Goal: Task Accomplishment & Management: Manage account settings

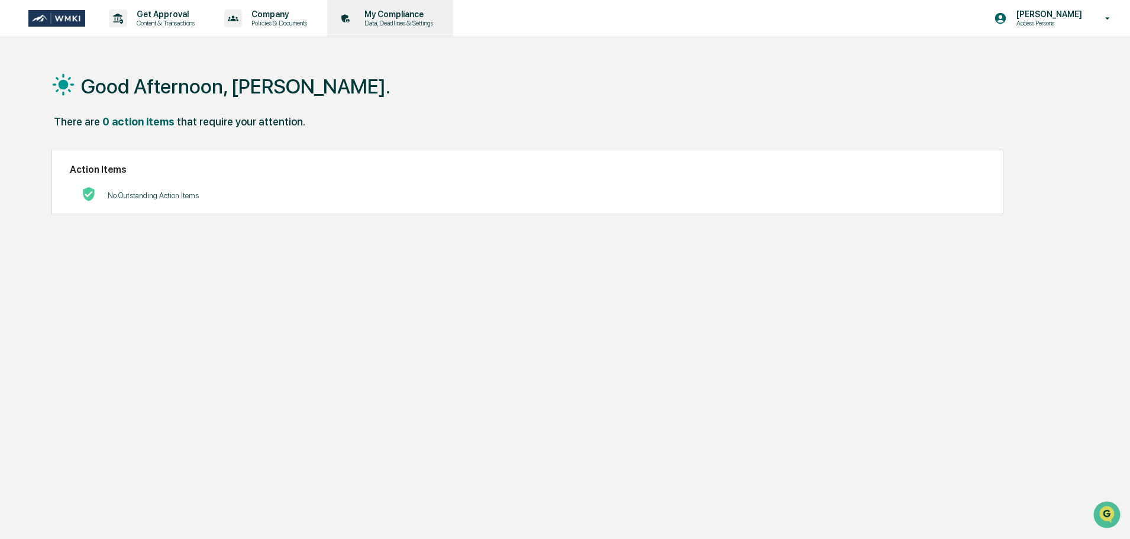
click at [401, 8] on div "My Compliance Data, Deadlines & Settings" at bounding box center [389, 18] width 114 height 37
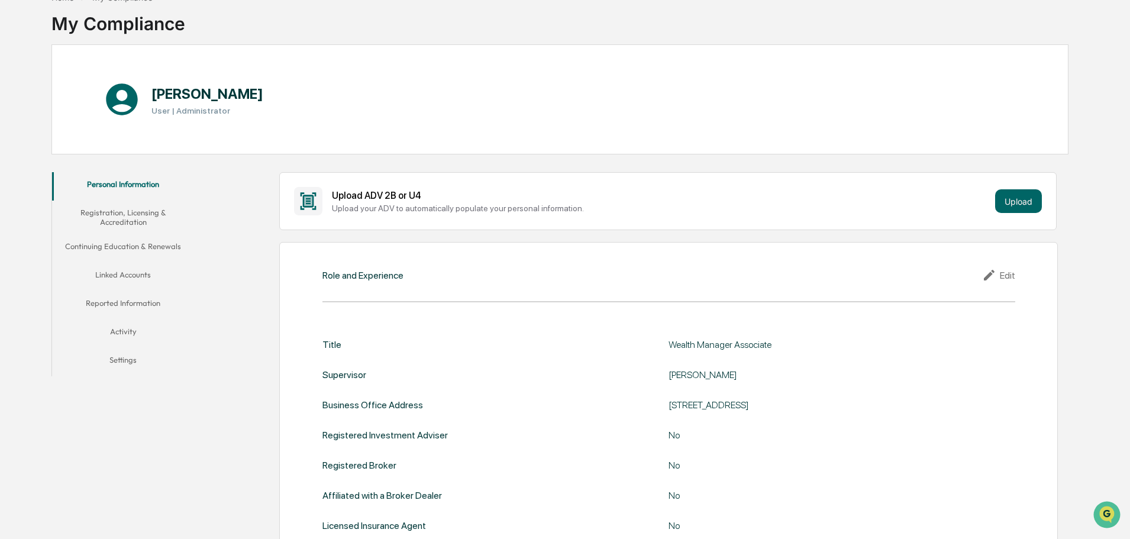
scroll to position [63, 0]
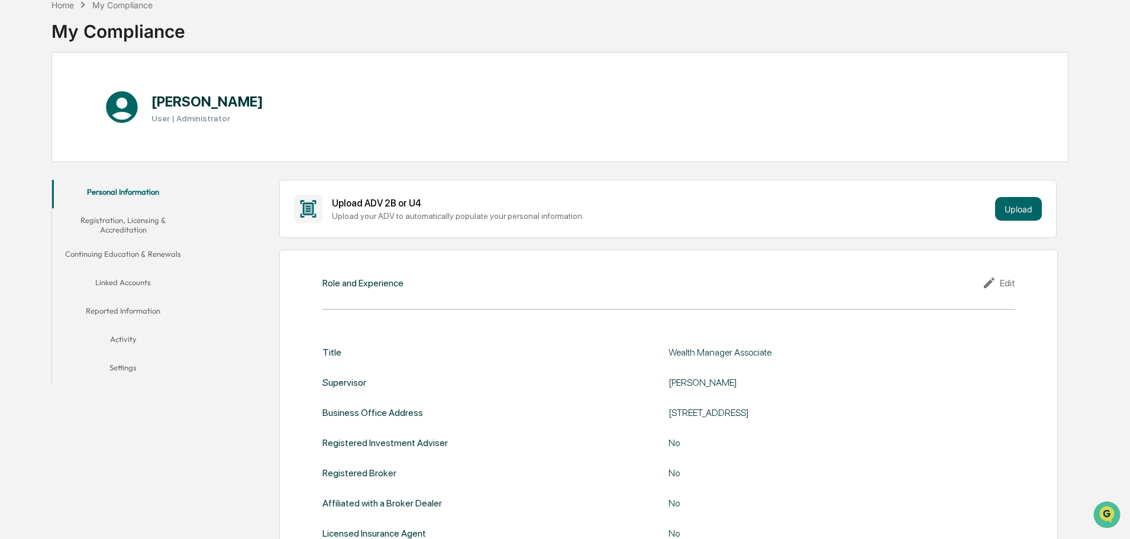
click at [126, 215] on button "Registration, Licensing & Accreditation" at bounding box center [123, 225] width 142 height 34
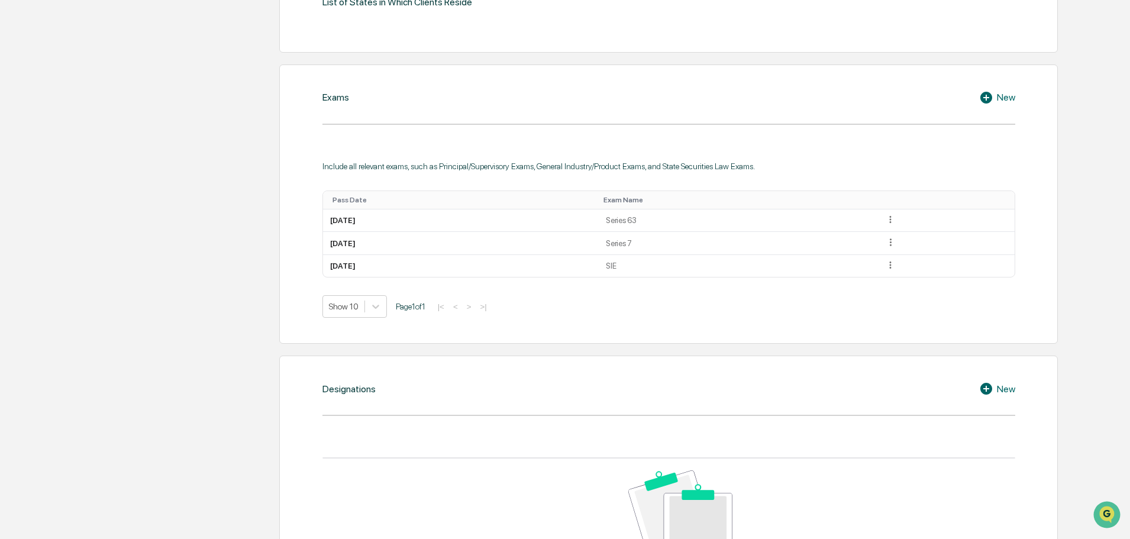
scroll to position [537, 0]
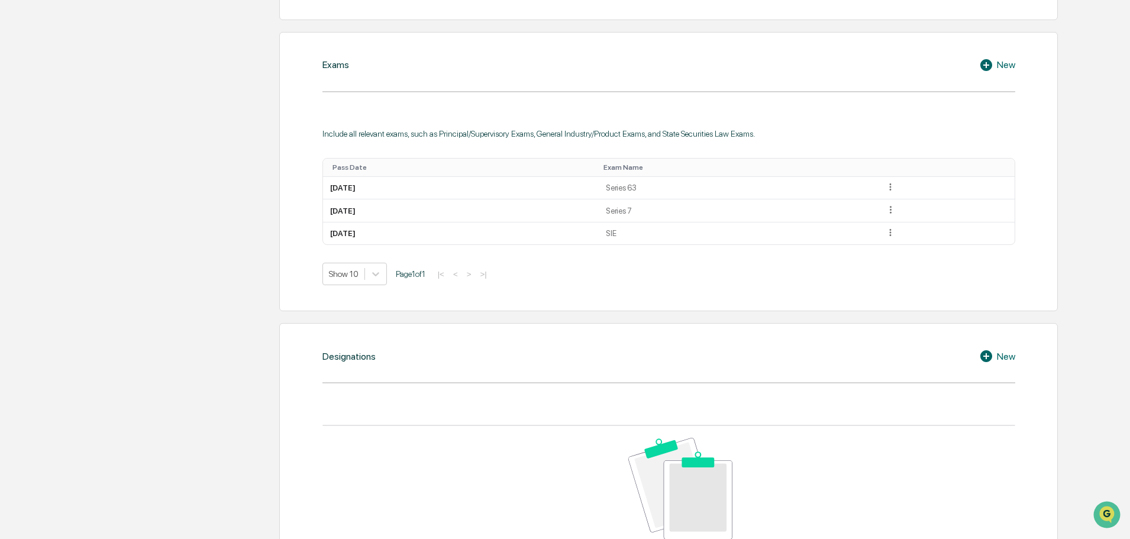
click at [1005, 63] on div "New" at bounding box center [997, 65] width 36 height 14
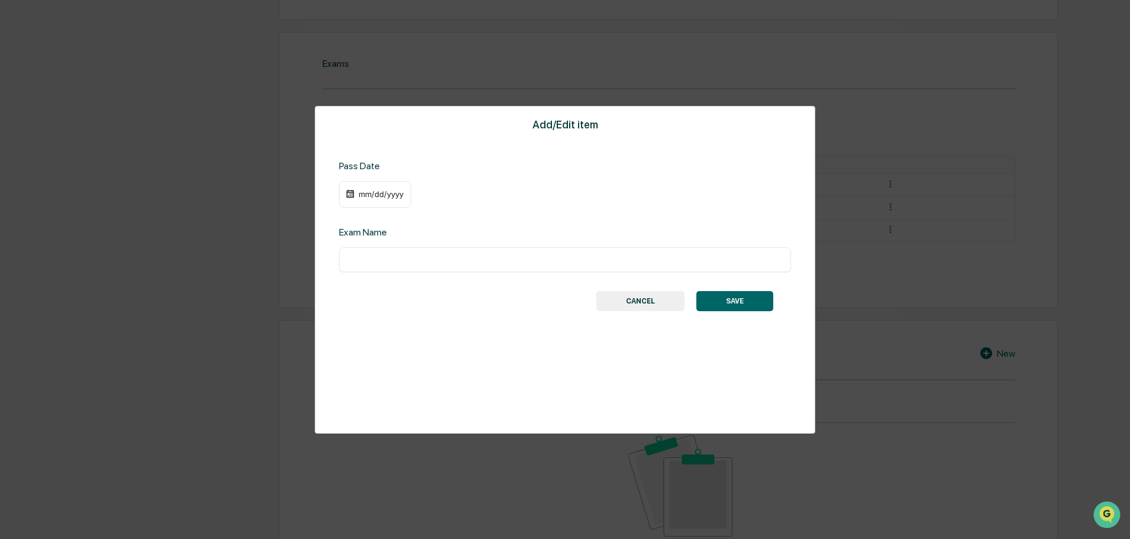
click at [364, 197] on div "mm/dd/yyyy" at bounding box center [380, 193] width 47 height 9
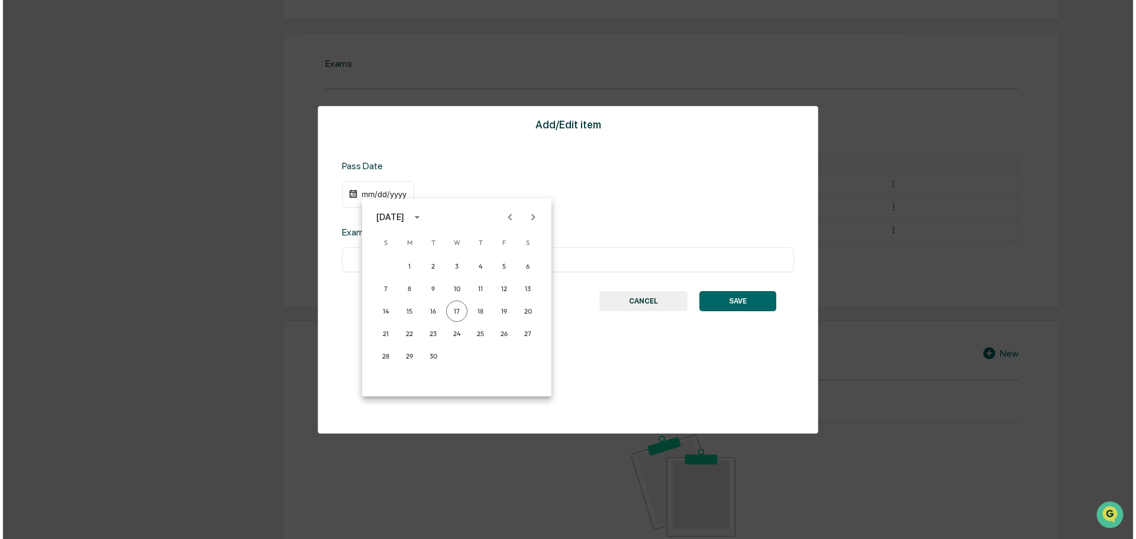
scroll to position [537, 0]
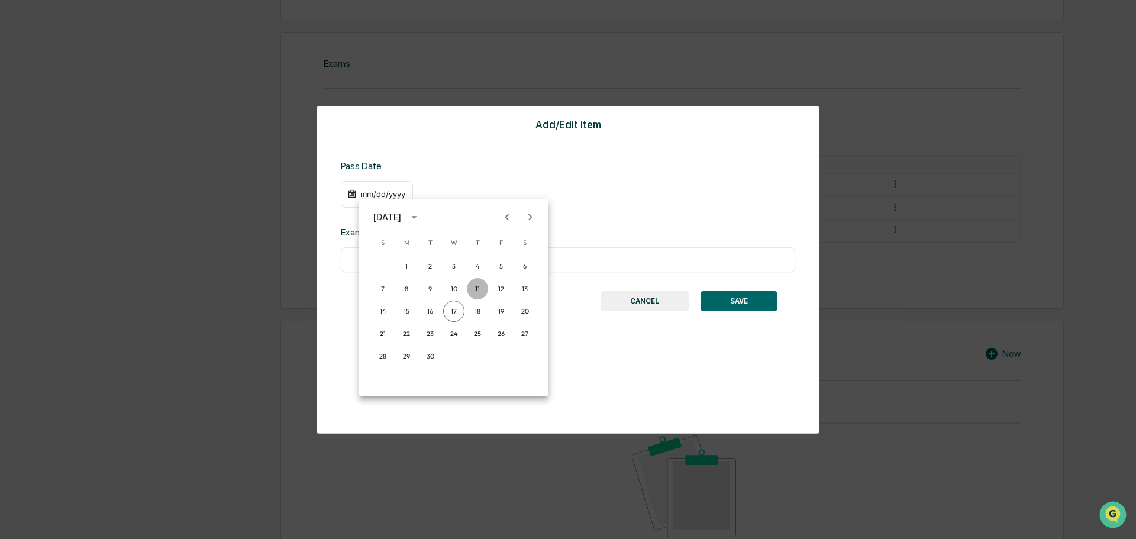
click at [473, 285] on button "11" at bounding box center [477, 288] width 21 height 21
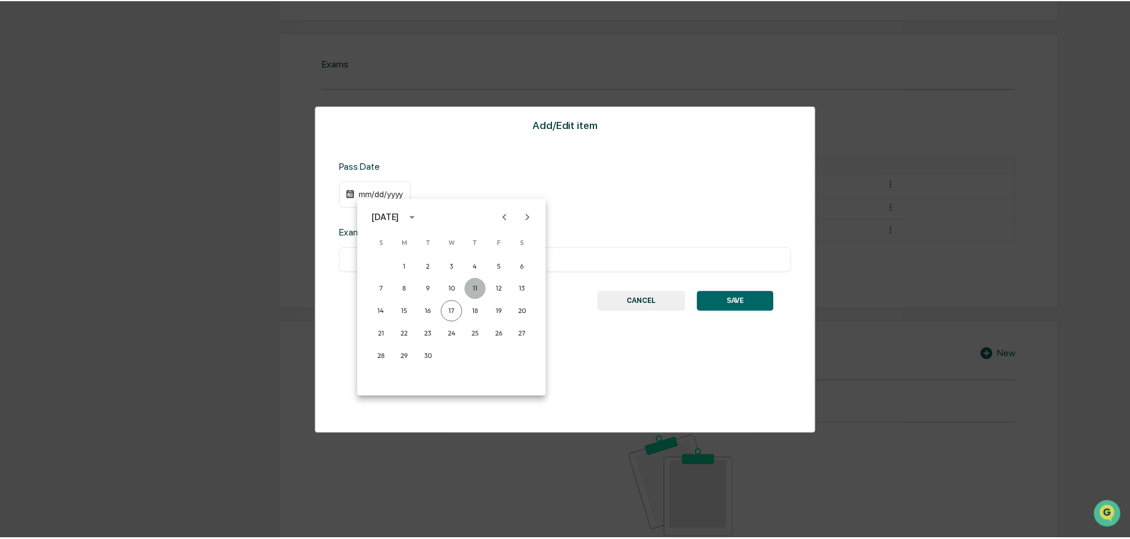
scroll to position [537, 0]
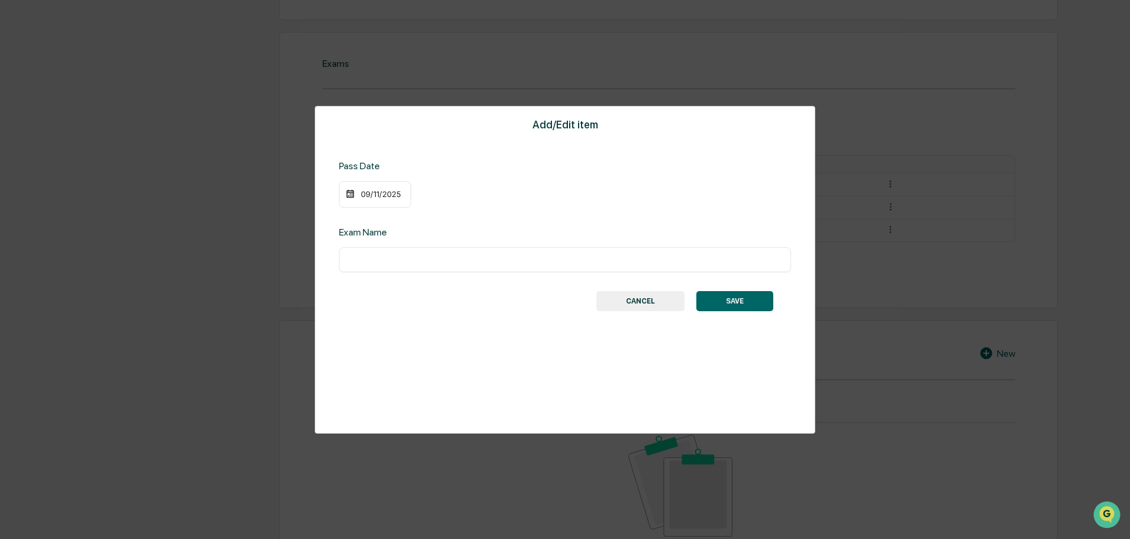
click at [440, 259] on input "text" at bounding box center [565, 260] width 434 height 12
type input "*********"
click at [743, 302] on button "SAVE" at bounding box center [734, 301] width 77 height 20
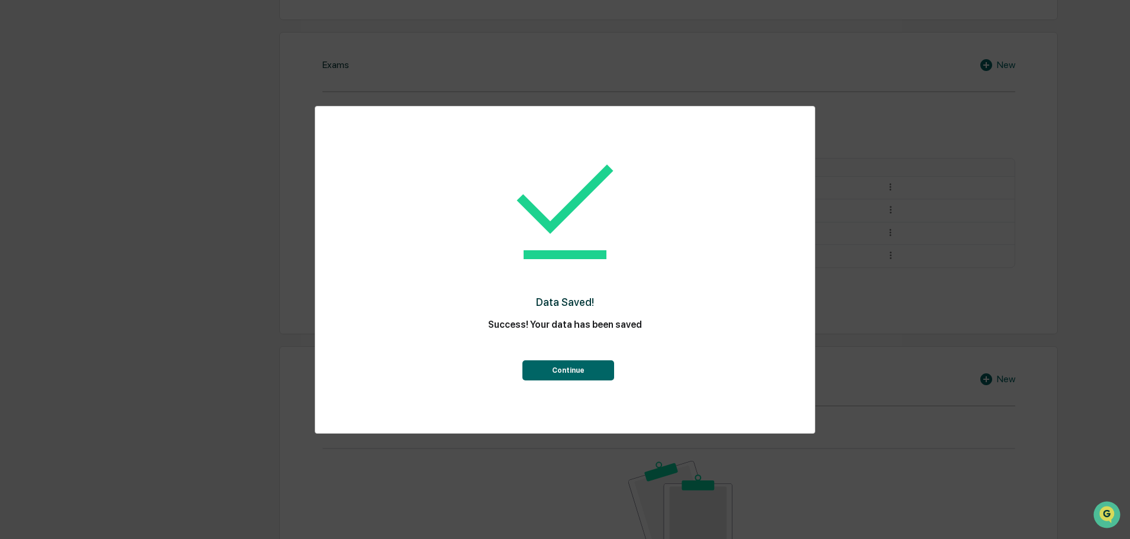
click at [572, 369] on button "Continue" at bounding box center [568, 370] width 92 height 20
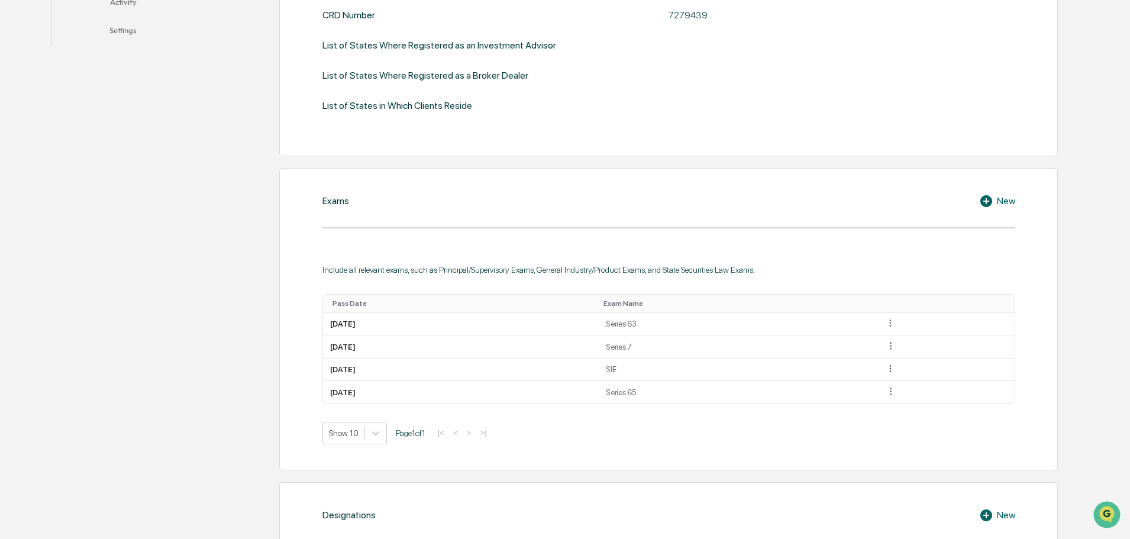
scroll to position [46, 0]
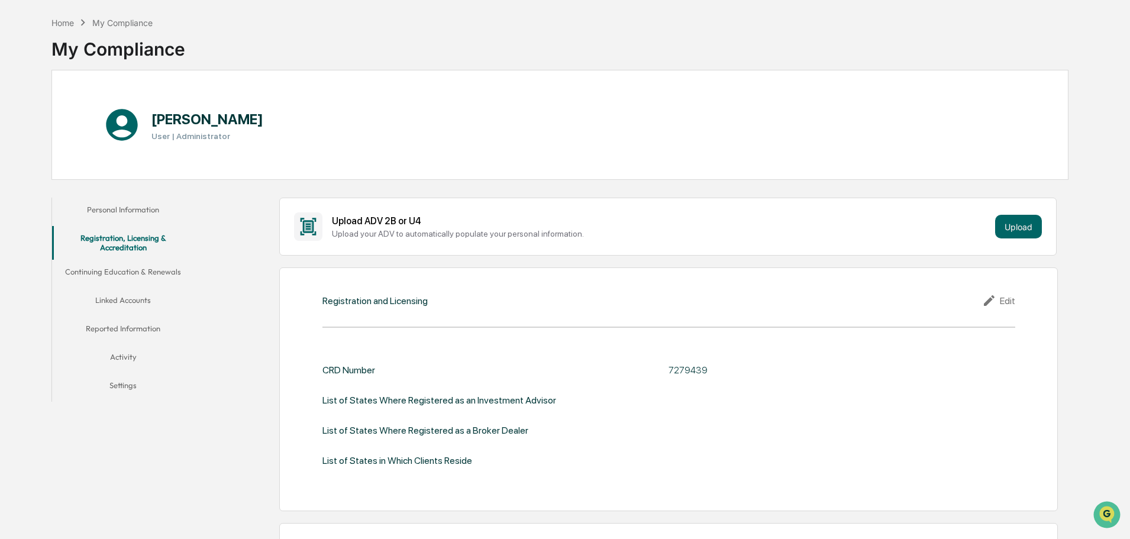
click at [135, 275] on button "Continuing Education & Renewals" at bounding box center [123, 274] width 142 height 28
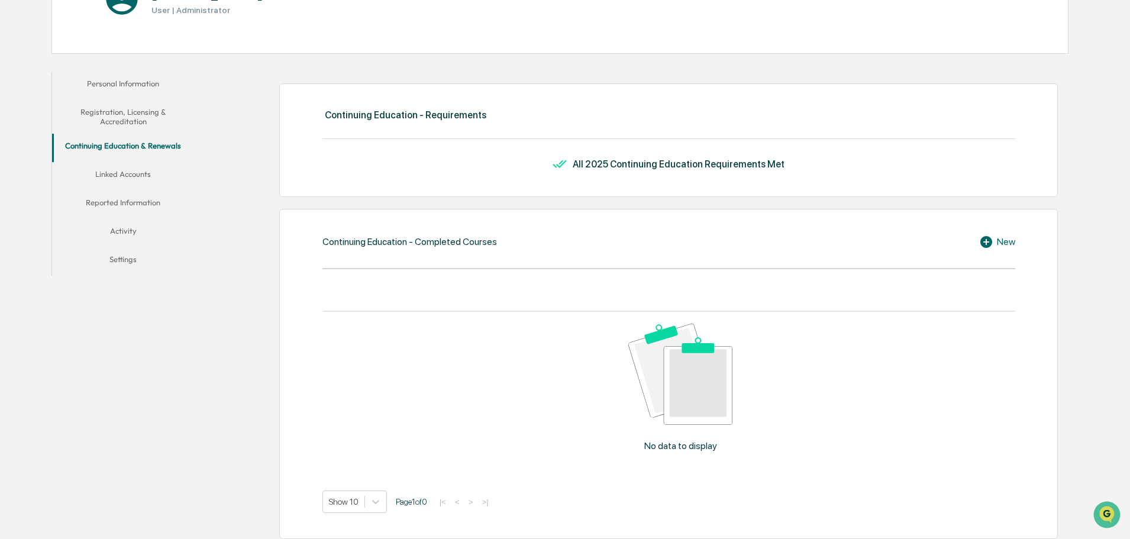
scroll to position [164, 0]
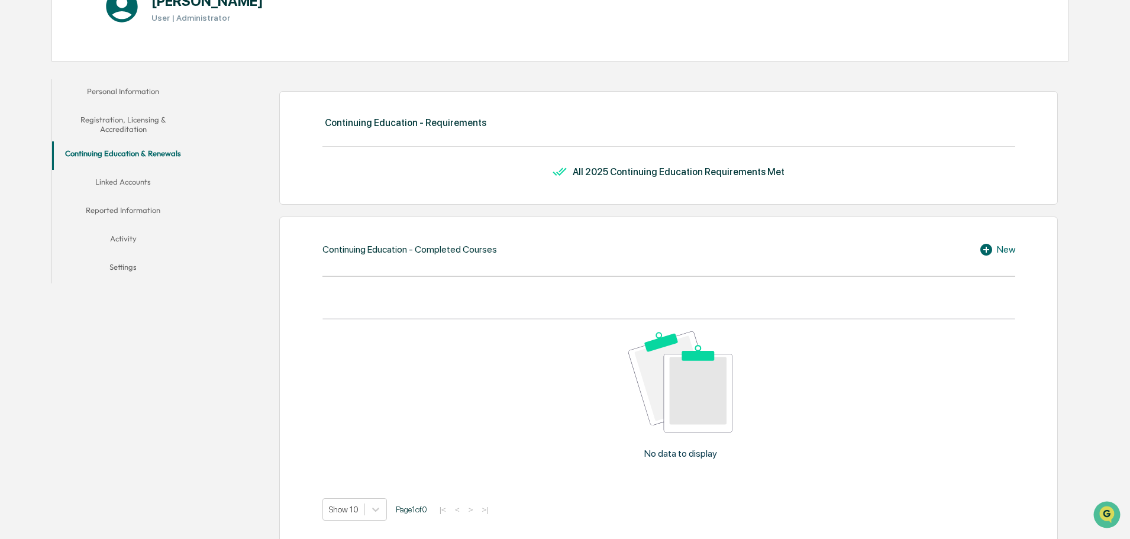
click at [145, 209] on button "Reported Information" at bounding box center [123, 212] width 142 height 28
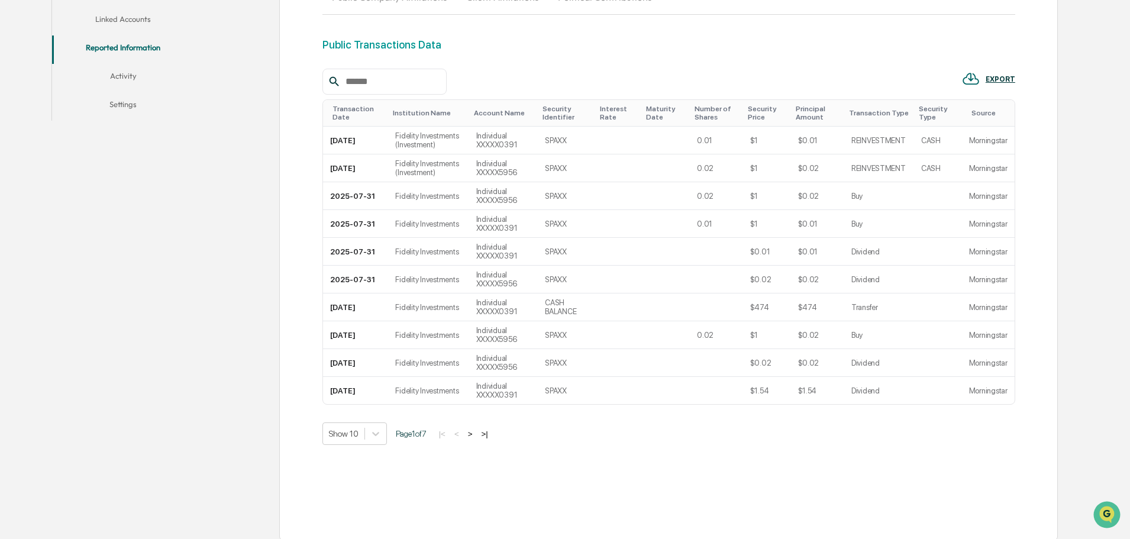
scroll to position [334, 0]
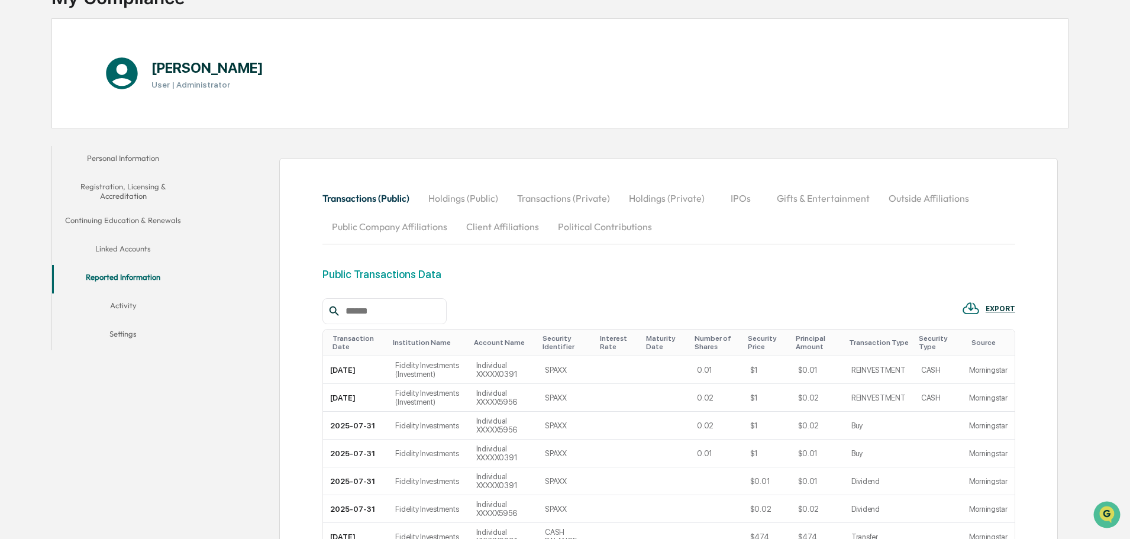
click at [131, 306] on button "Activity" at bounding box center [123, 307] width 142 height 28
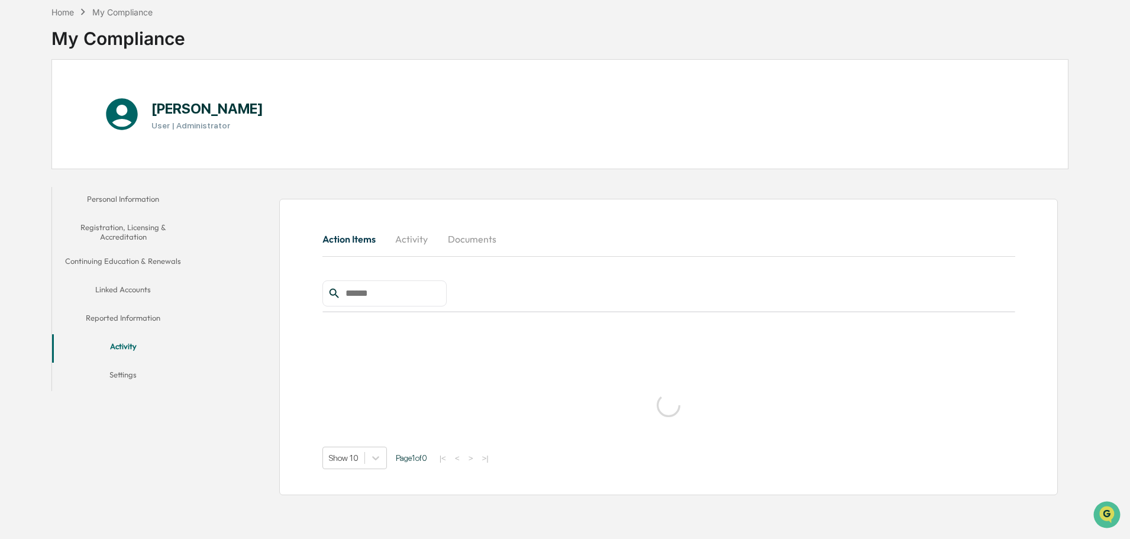
scroll to position [56, 0]
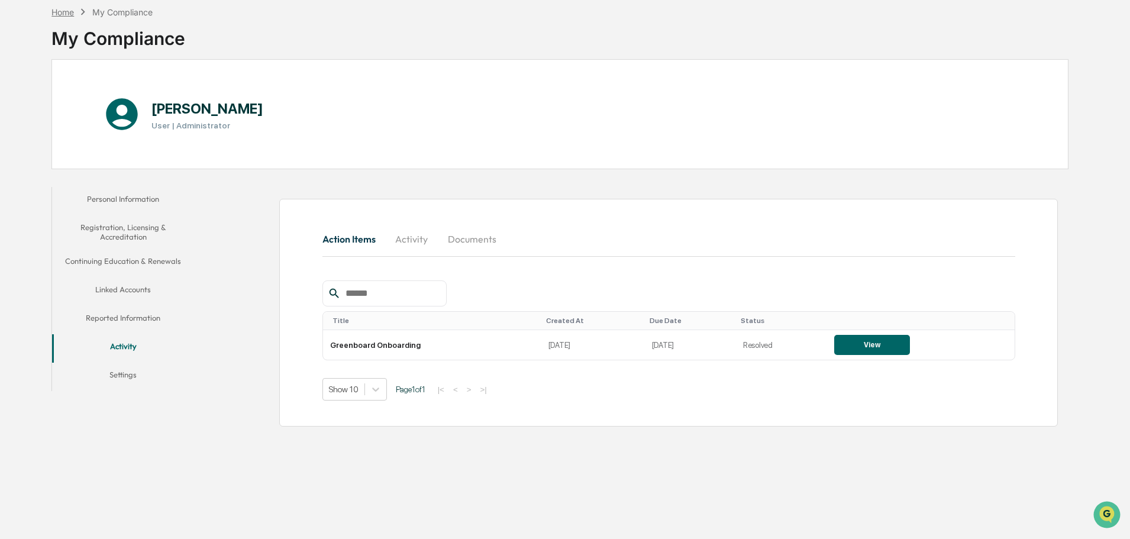
click at [57, 14] on div "Home" at bounding box center [62, 12] width 22 height 10
